Goal: Task Accomplishment & Management: Manage account settings

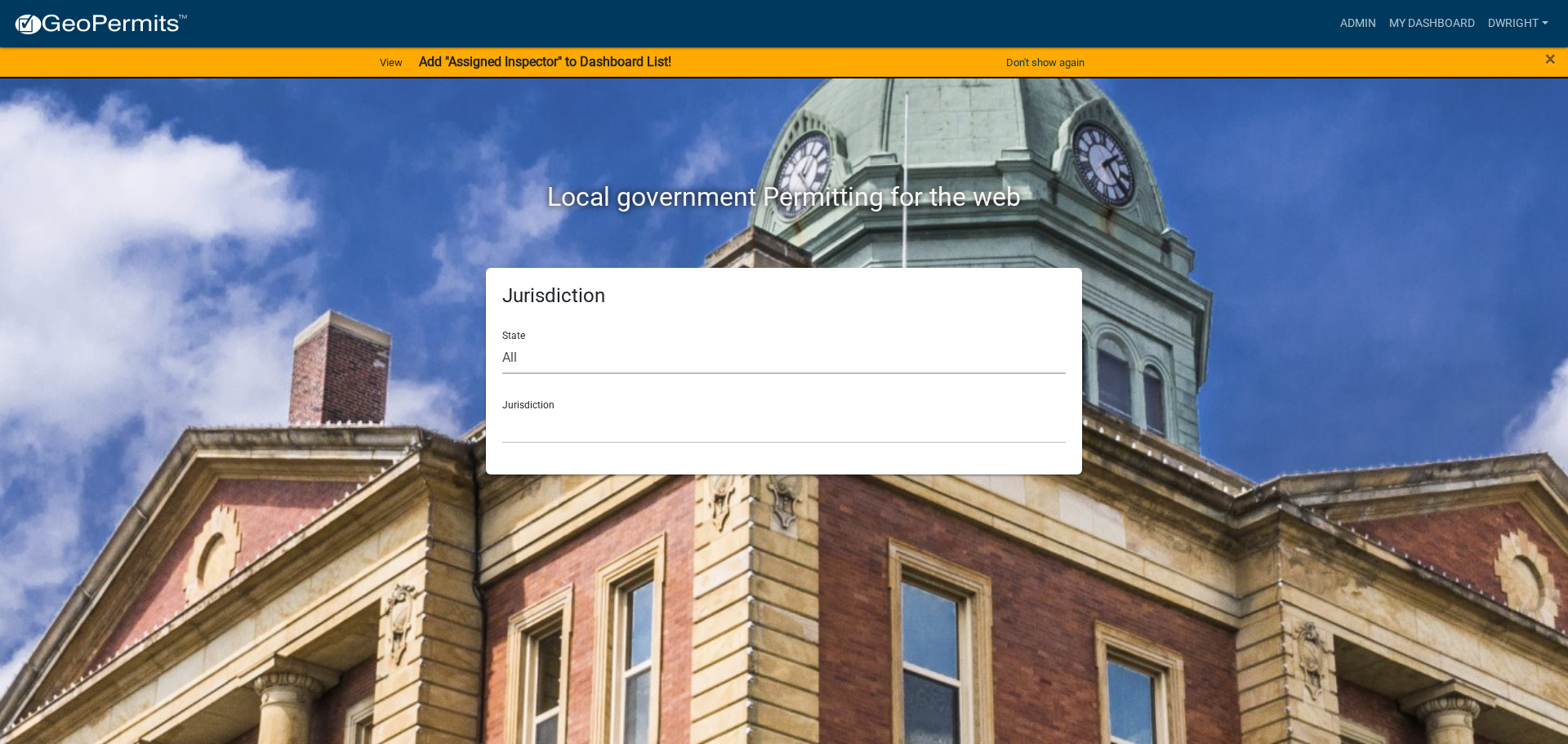
click at [511, 356] on select "All [US_STATE] [US_STATE] [US_STATE] [US_STATE] [US_STATE] [US_STATE] [US_STATE…" at bounding box center [784, 357] width 564 height 34
select select "[US_STATE]"
click at [502, 340] on select "All [US_STATE] [US_STATE] [US_STATE] [US_STATE] [US_STATE] [US_STATE] [US_STATE…" at bounding box center [784, 357] width 564 height 34
click at [514, 407] on div "Jurisdiction [GEOGRAPHIC_DATA], [US_STATE][PERSON_NAME][GEOGRAPHIC_DATA], [US_S…" at bounding box center [784, 415] width 564 height 56
click at [541, 404] on div "Jurisdiction [GEOGRAPHIC_DATA], [US_STATE][PERSON_NAME][GEOGRAPHIC_DATA], [US_S…" at bounding box center [784, 415] width 564 height 56
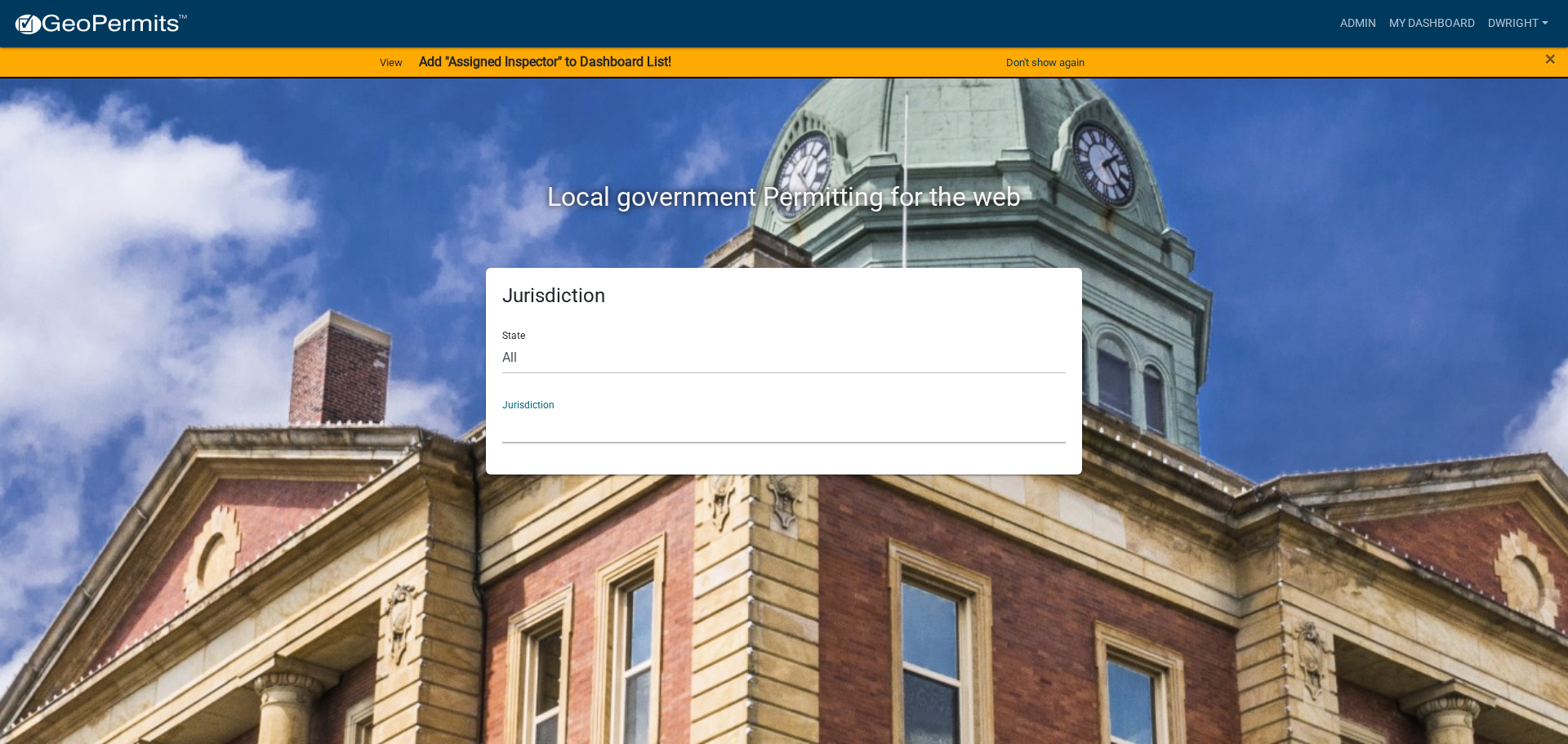
click at [527, 442] on select "[GEOGRAPHIC_DATA], [US_STATE][PERSON_NAME][GEOGRAPHIC_DATA], [US_STATE][PERSON_…" at bounding box center [784, 426] width 564 height 34
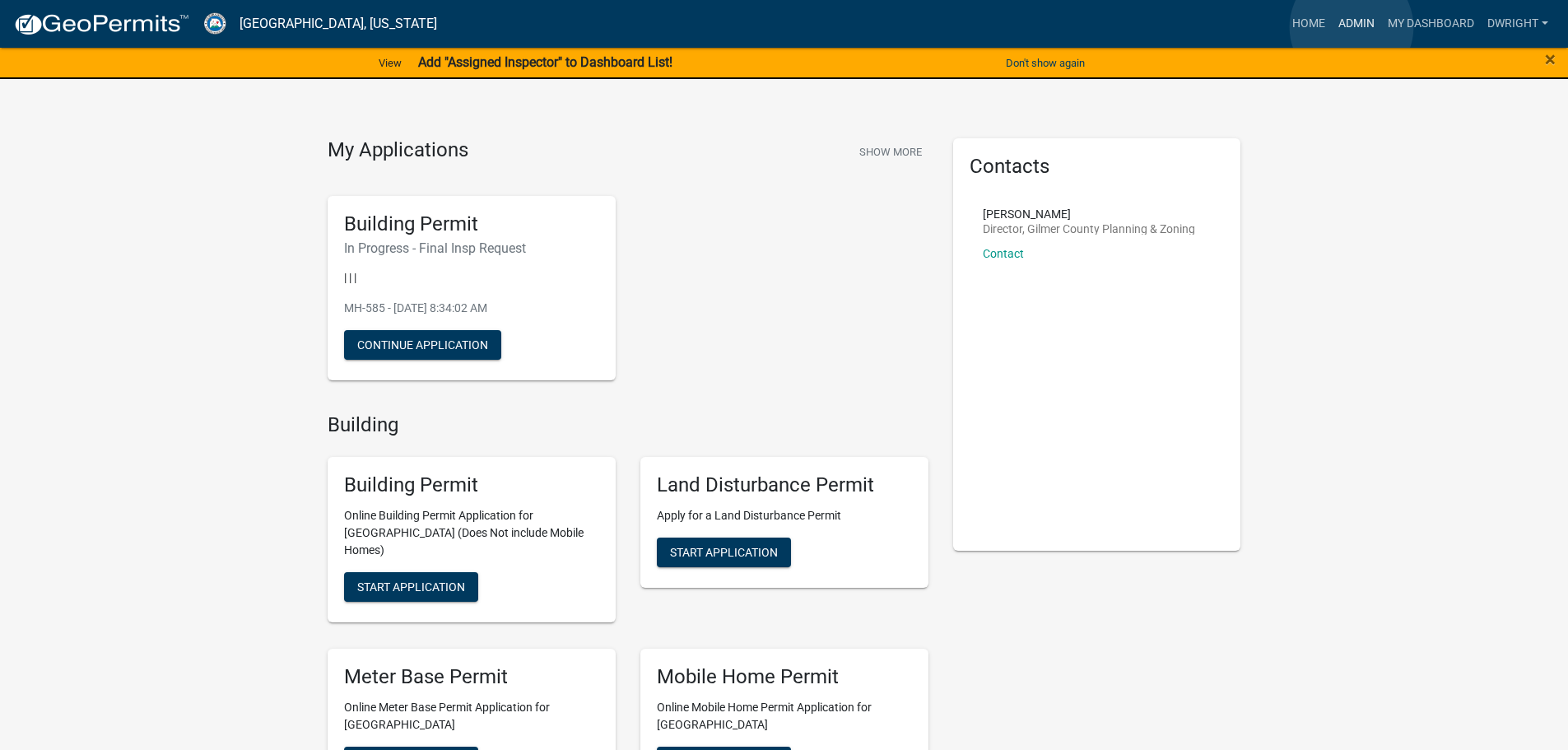
click at [1351, 27] on link "Admin" at bounding box center [1356, 24] width 49 height 31
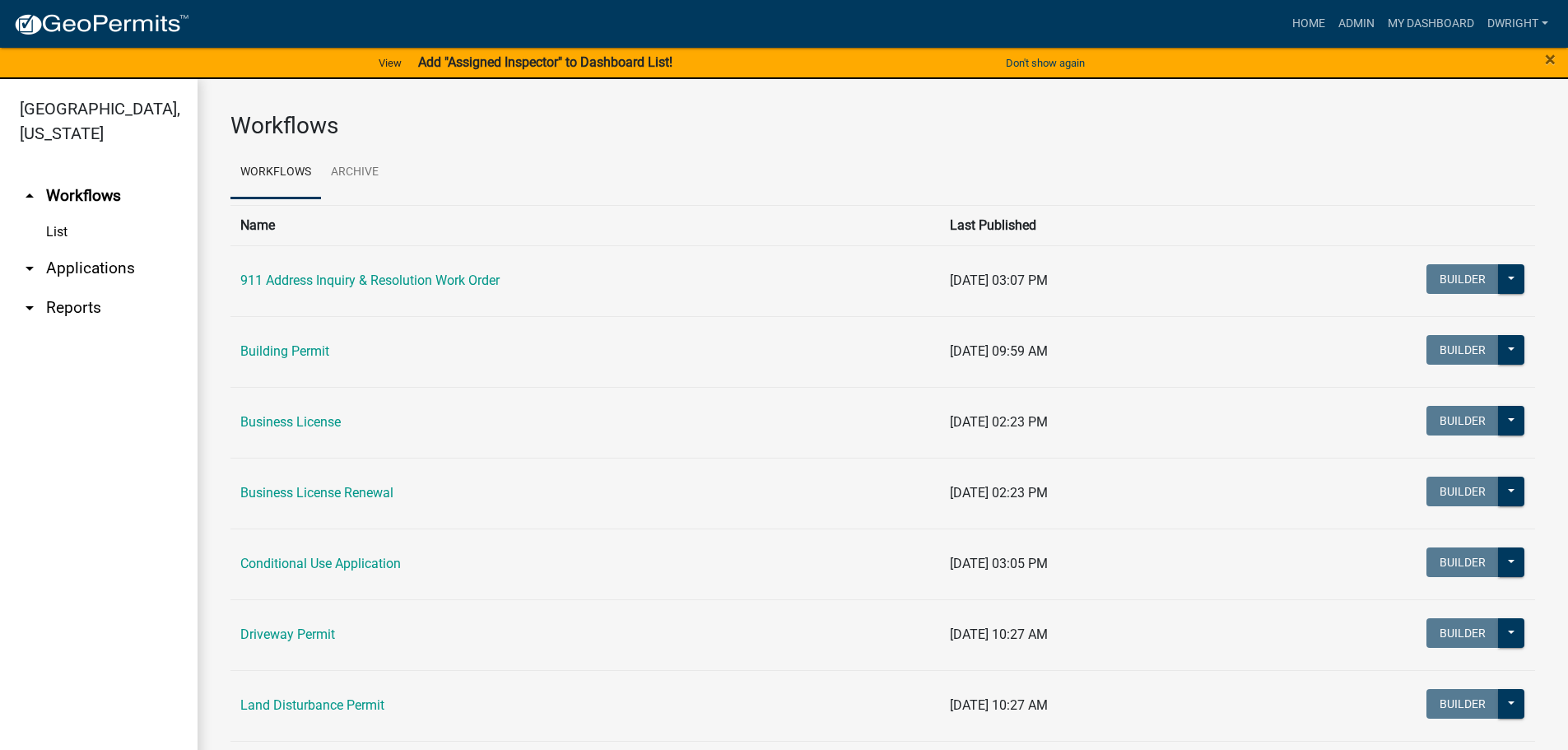
click at [69, 263] on link "arrow_drop_down Applications" at bounding box center [99, 268] width 198 height 40
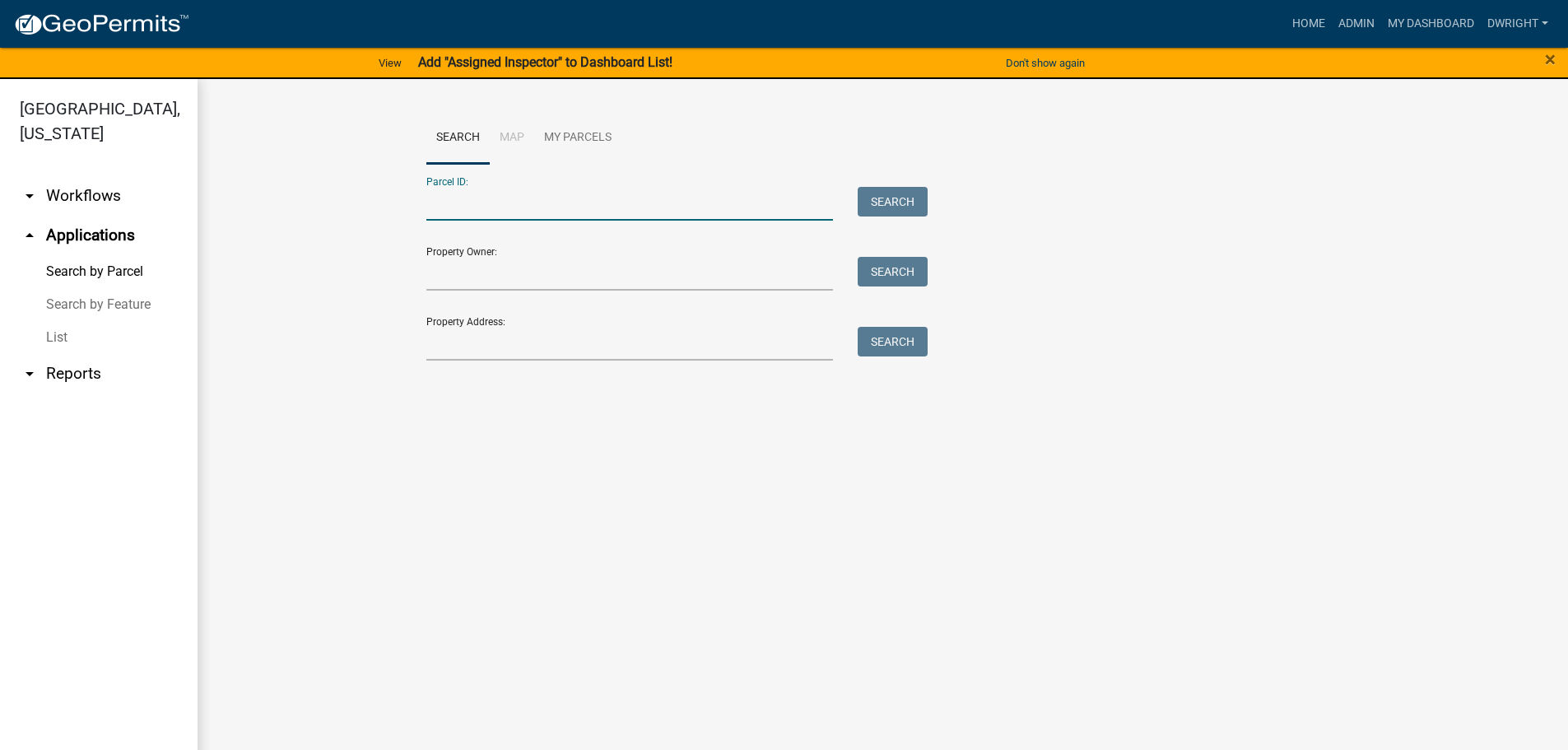
click at [469, 201] on input "Parcel ID:" at bounding box center [630, 204] width 408 height 34
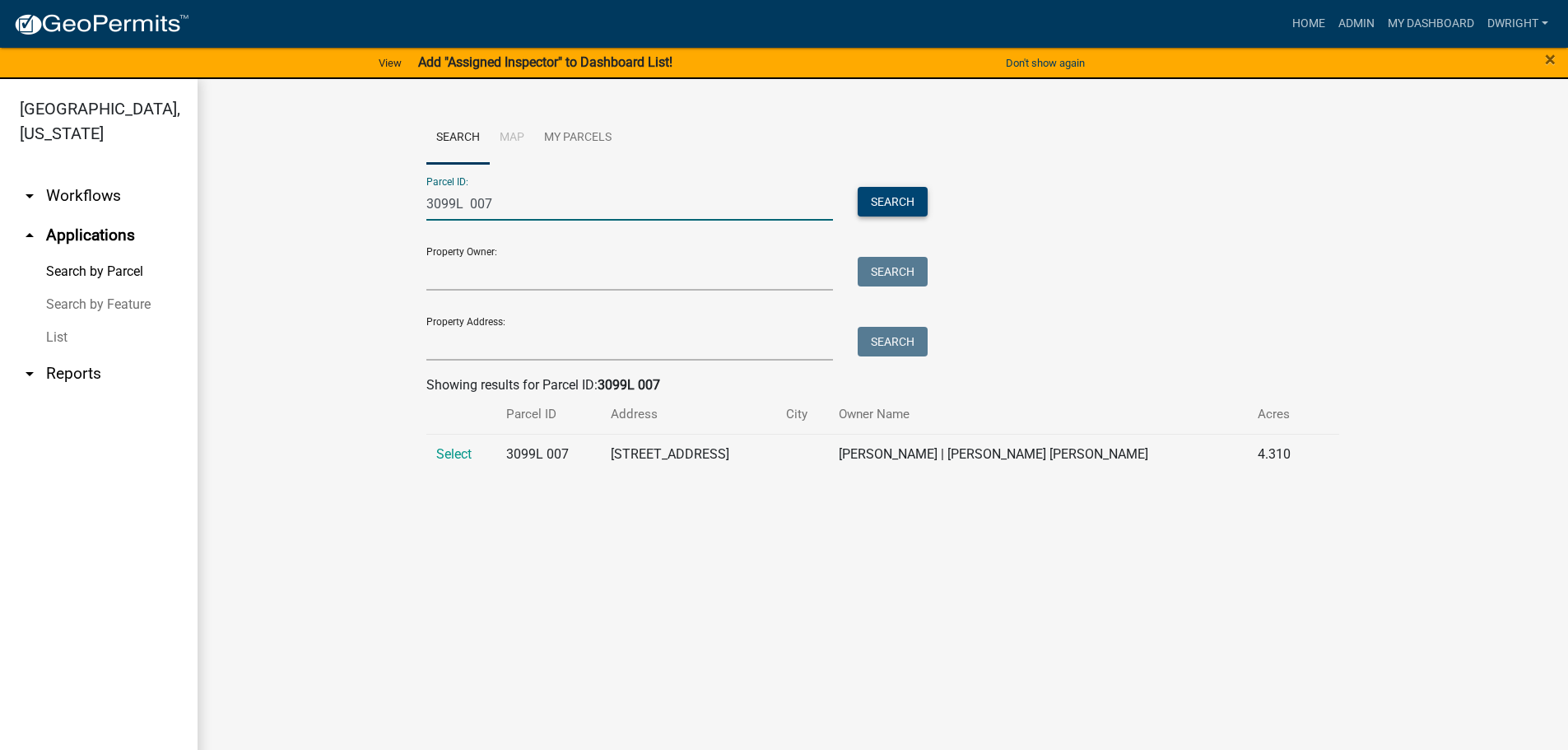
type input "3099L 007"
click at [894, 204] on button "Search" at bounding box center [893, 201] width 70 height 30
click at [465, 453] on span "Select" at bounding box center [454, 454] width 36 height 15
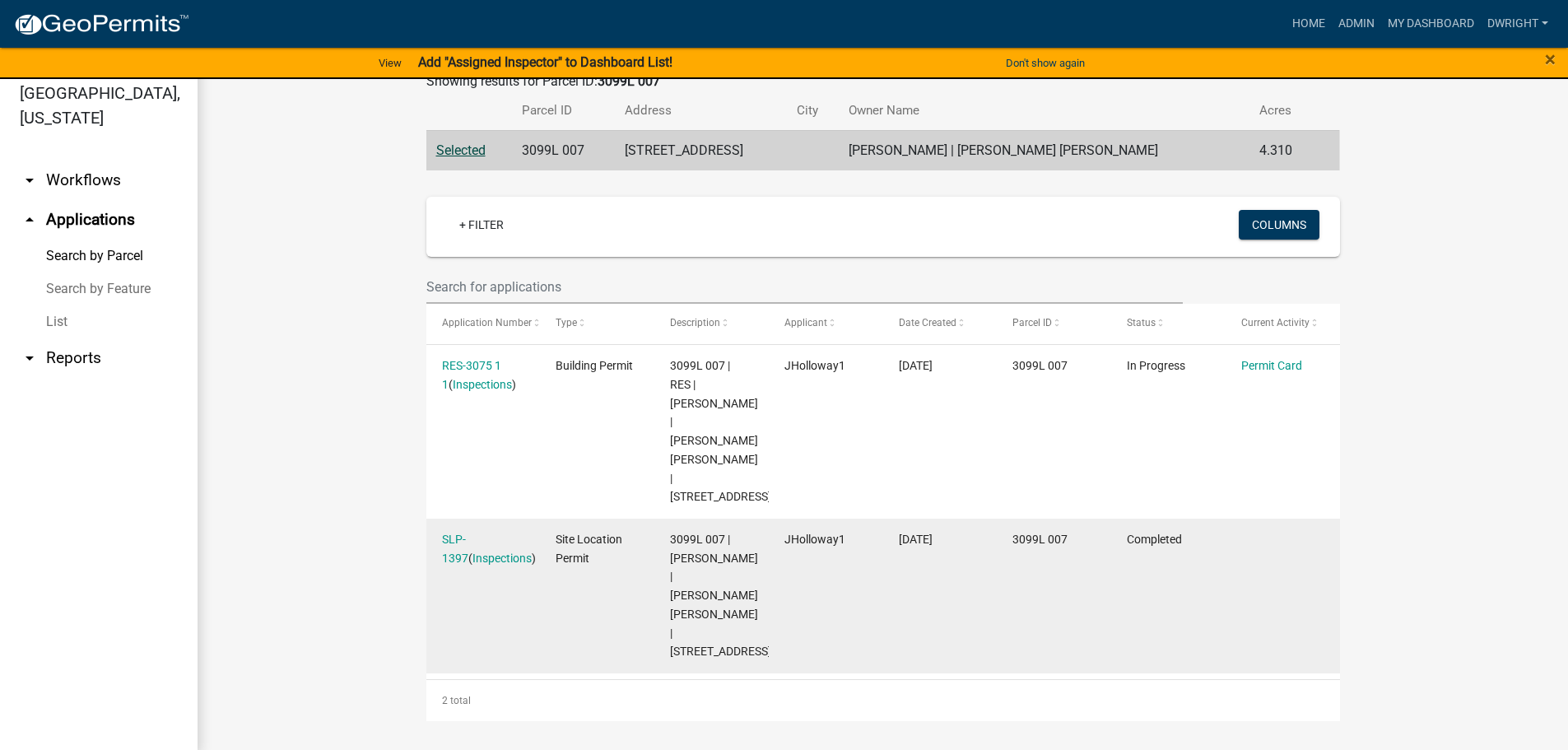
scroll to position [20, 0]
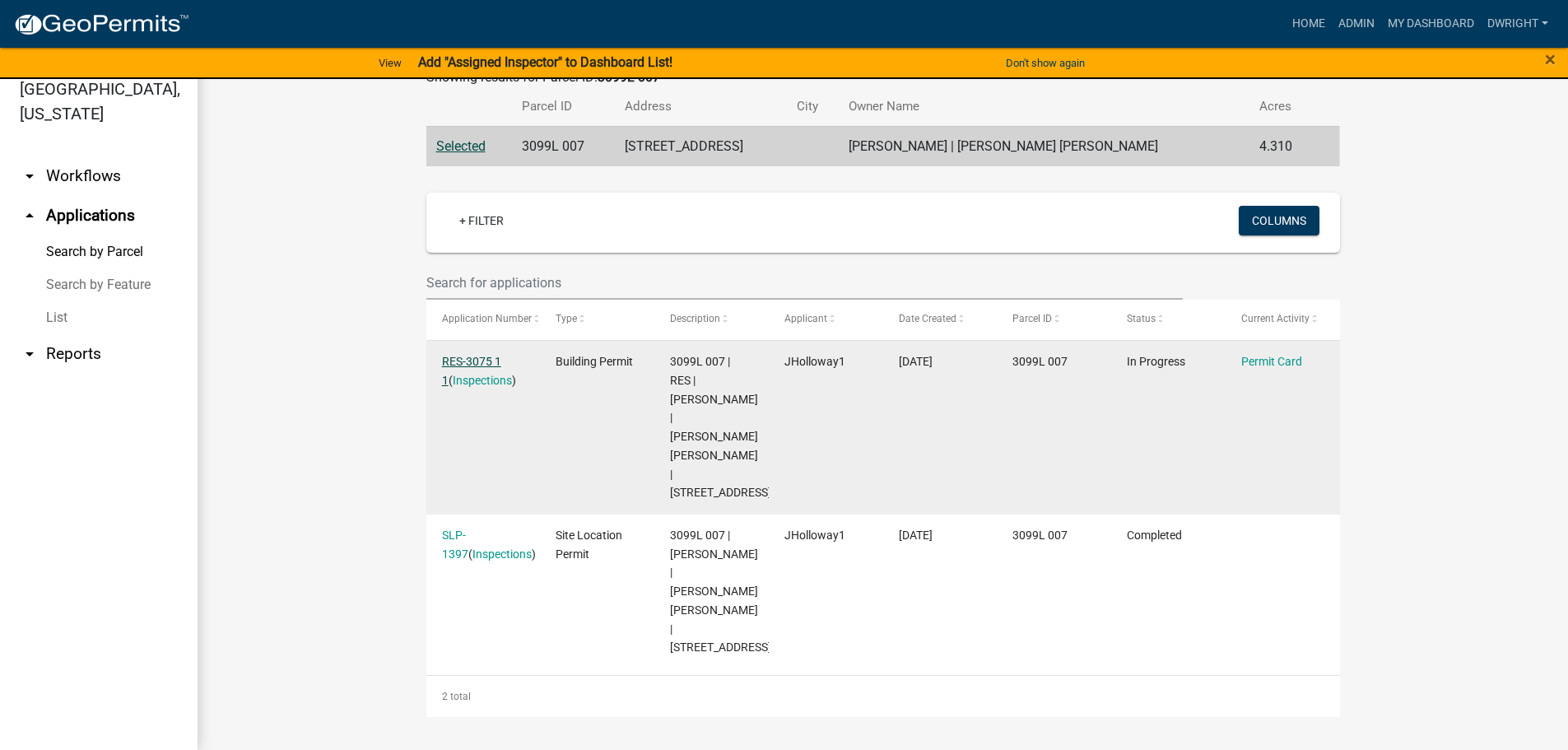
click at [466, 358] on link "RES-3075 1 1" at bounding box center [471, 371] width 59 height 32
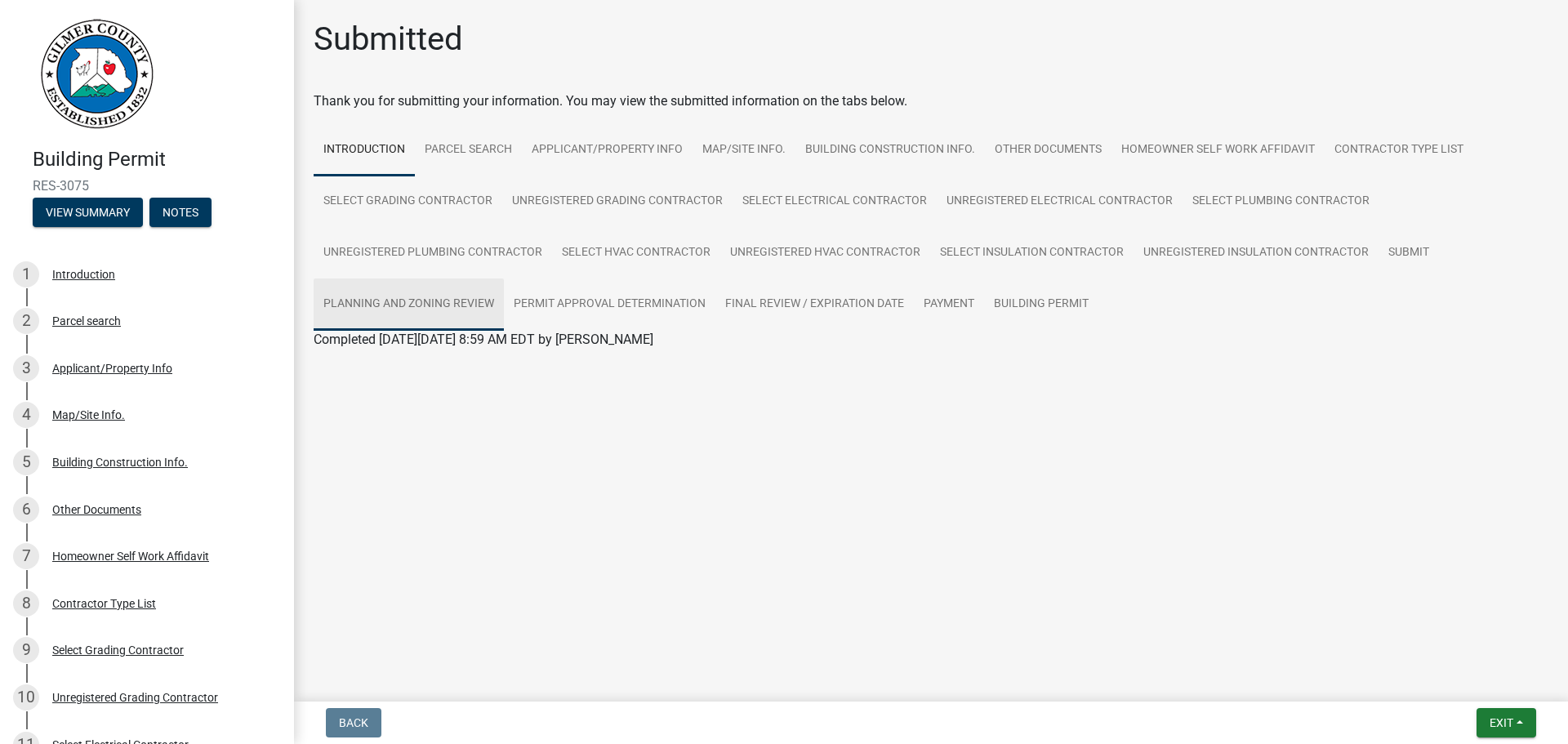
click at [445, 304] on link "Planning and Zoning Review" at bounding box center [409, 304] width 190 height 52
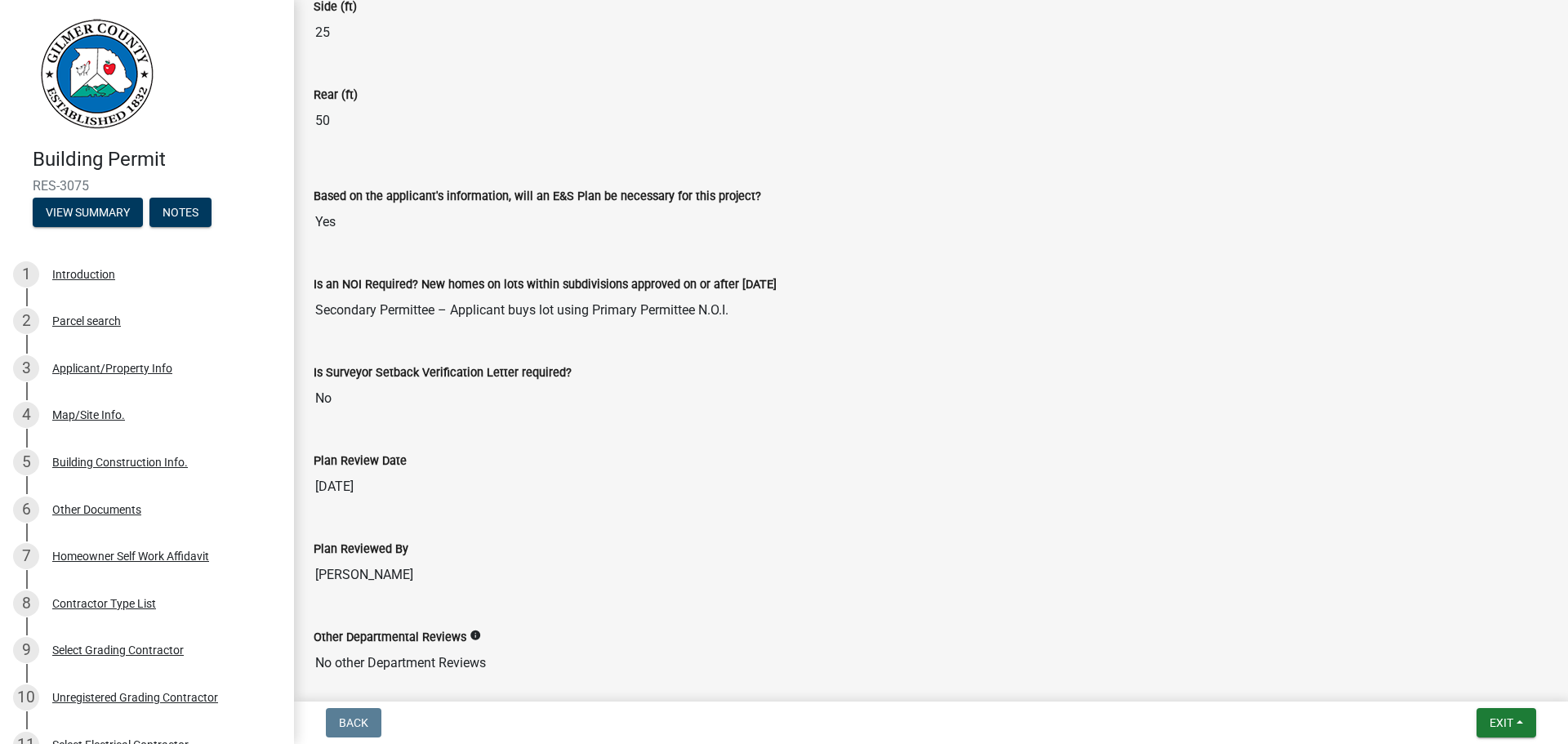
scroll to position [3514, 0]
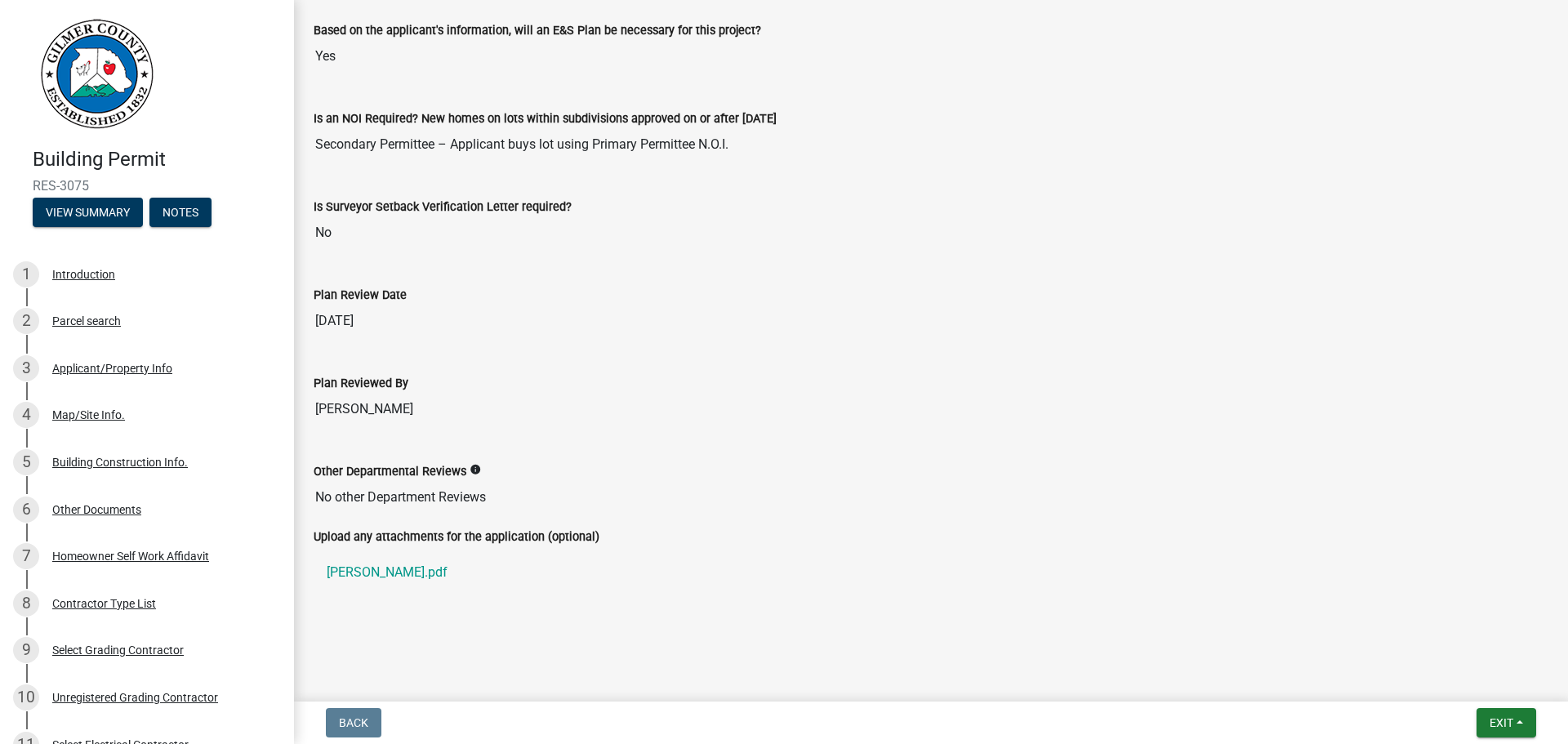
click at [380, 575] on link "[PERSON_NAME].pdf" at bounding box center [930, 572] width 1234 height 40
